Goal: Information Seeking & Learning: Learn about a topic

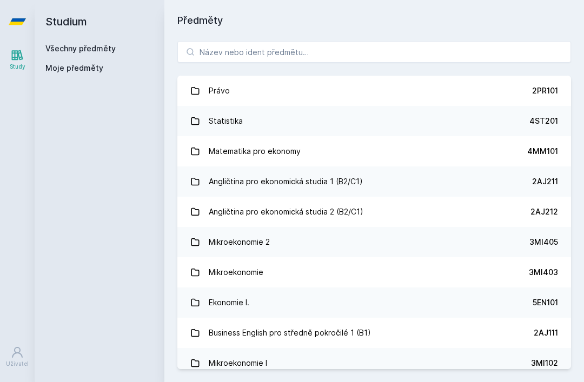
scroll to position [35, 0]
click at [471, 41] on input "search" at bounding box center [373, 52] width 393 height 22
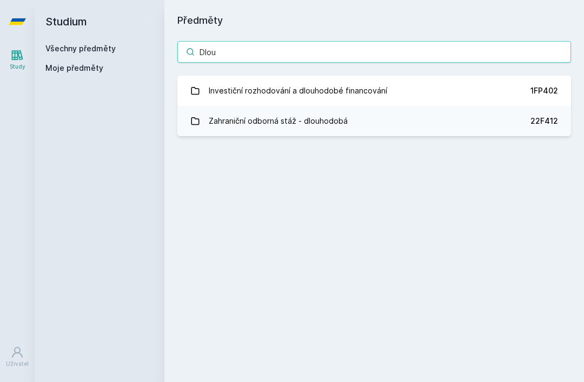
type input "Dlou"
click at [498, 76] on link "Investiční rozhodování a dlouhodobé financování 1FP402" at bounding box center [373, 91] width 393 height 30
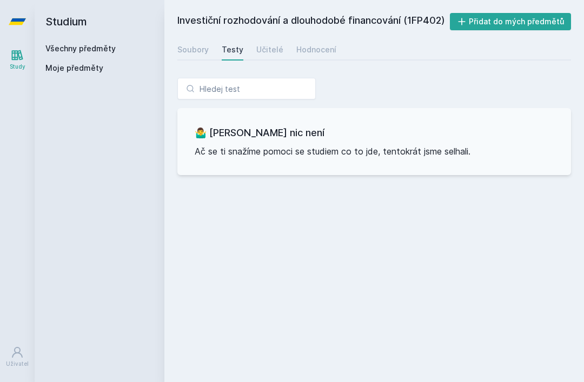
click at [192, 49] on div "Soubory" at bounding box center [192, 49] width 31 height 11
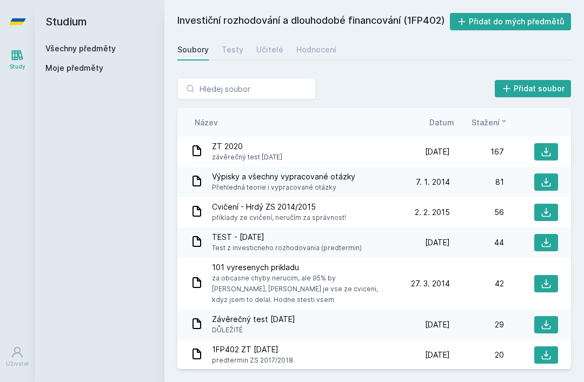
click at [99, 46] on link "Všechny předměty" at bounding box center [80, 48] width 70 height 9
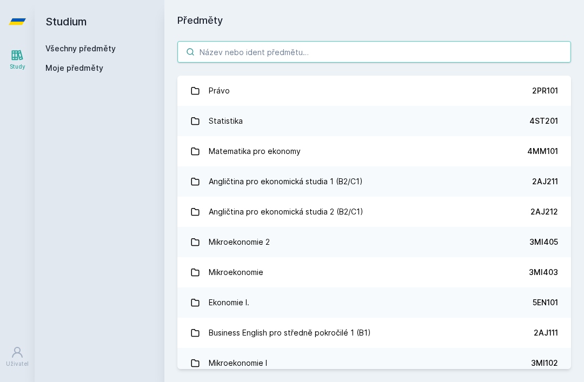
click at [253, 52] on input "search" at bounding box center [373, 52] width 393 height 22
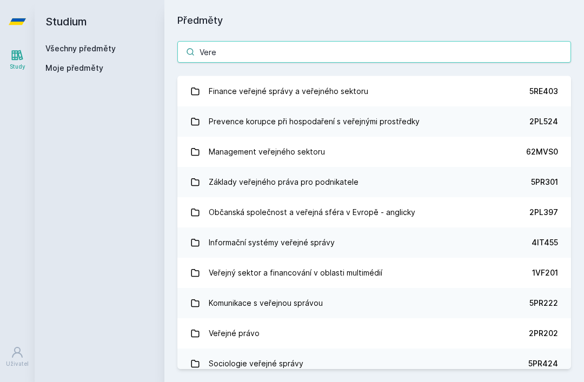
scroll to position [309, 0]
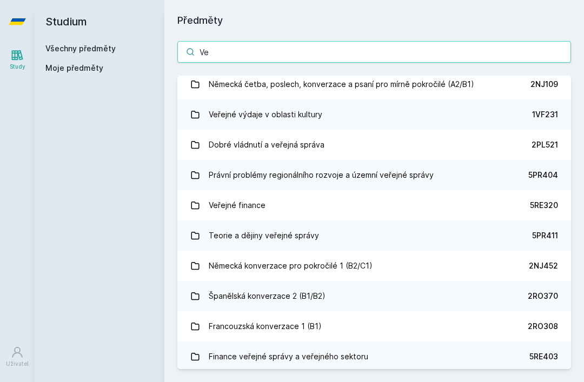
type input "V"
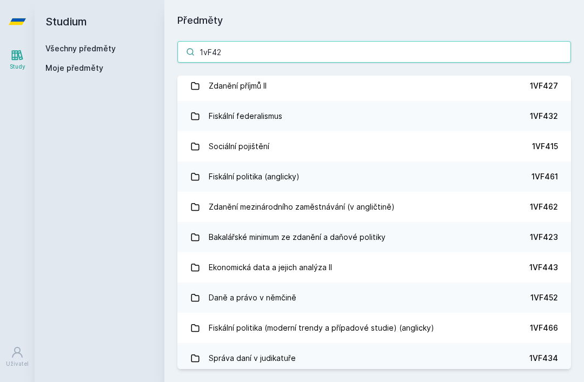
scroll to position [0, 0]
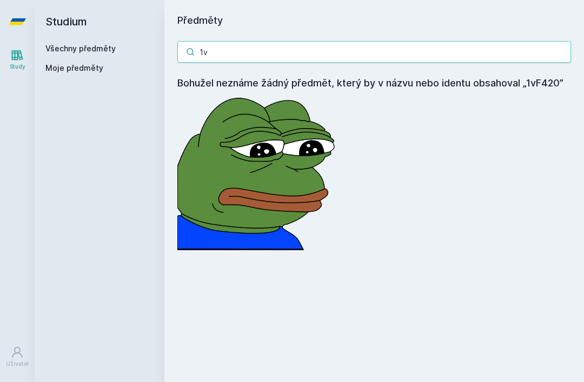
type input "1"
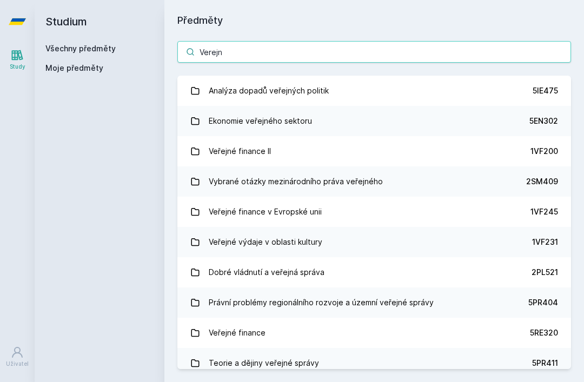
type input "Verejne"
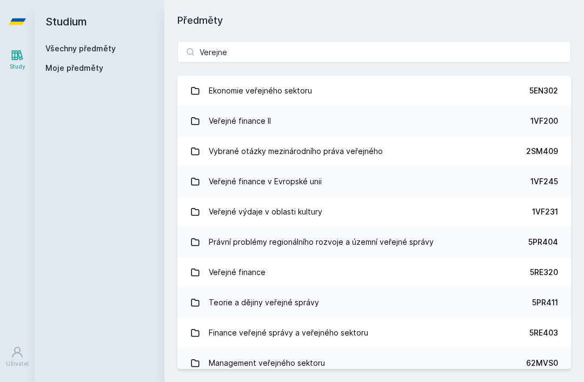
click at [309, 112] on link "Veřejné finance II 1VF200" at bounding box center [373, 121] width 393 height 30
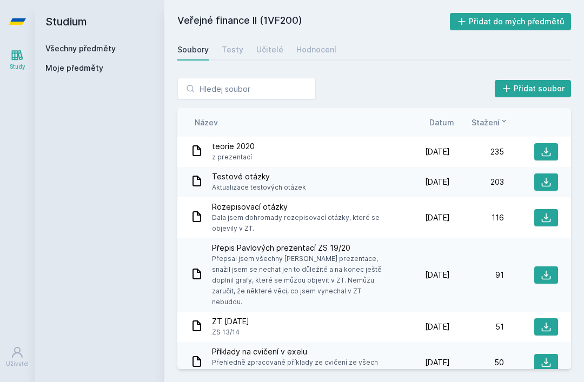
click at [270, 42] on link "Učitelé" at bounding box center [269, 50] width 27 height 22
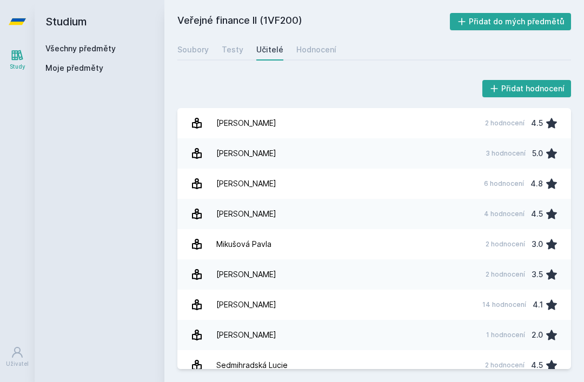
click at [315, 44] on div "Hodnocení" at bounding box center [316, 49] width 40 height 11
